Goal: Transaction & Acquisition: Subscribe to service/newsletter

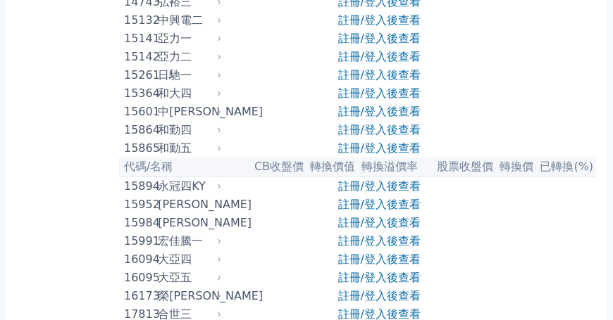
scroll to position [484, 0]
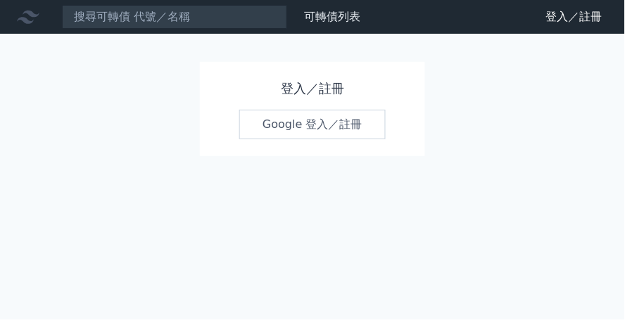
click at [309, 131] on link "Google 登入／註冊" at bounding box center [312, 125] width 147 height 30
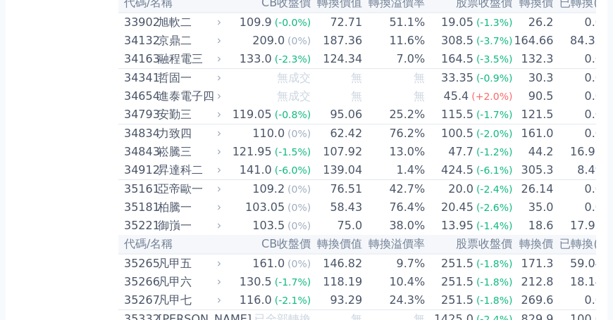
scroll to position [2701, 0]
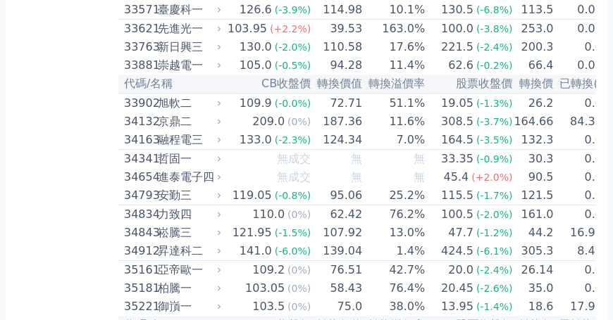
click at [275, 146] on span "(-2.3%)" at bounding box center [293, 140] width 37 height 11
